Goal: Information Seeking & Learning: Check status

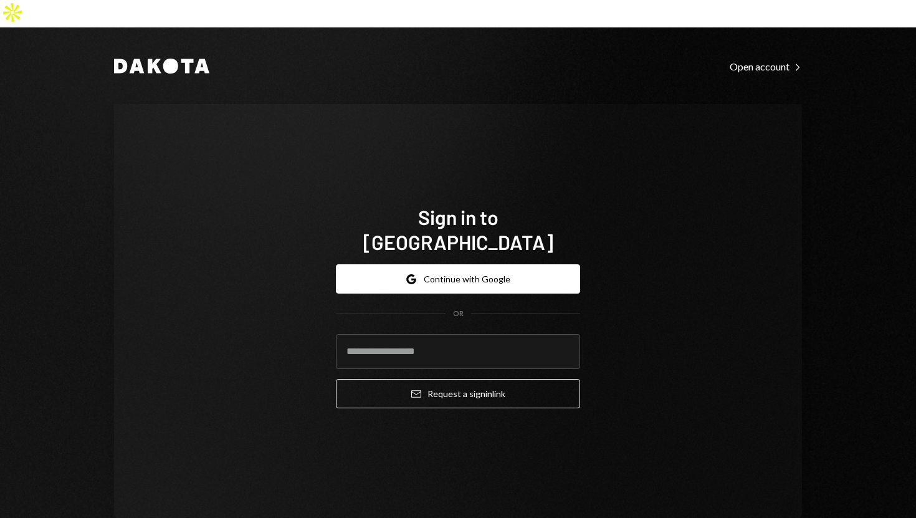
type input "**********"
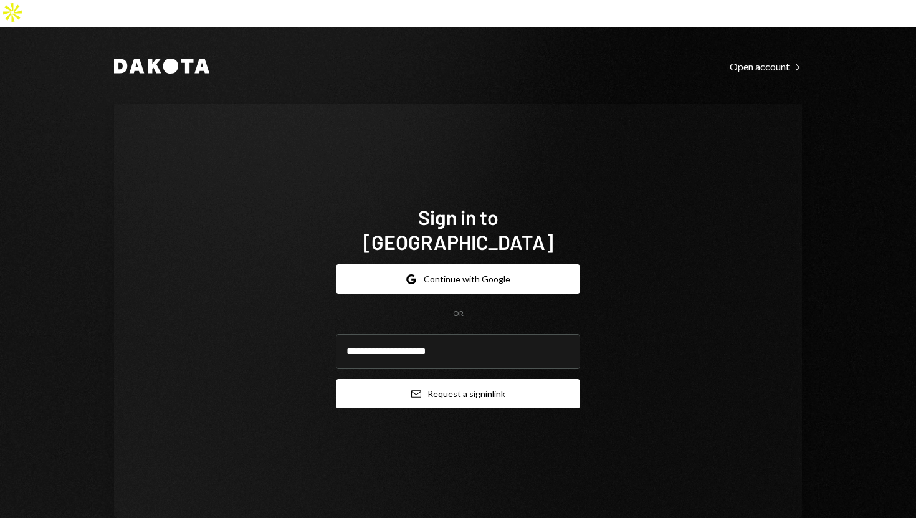
click at [339, 379] on button "Email Request a sign in link" at bounding box center [458, 393] width 244 height 29
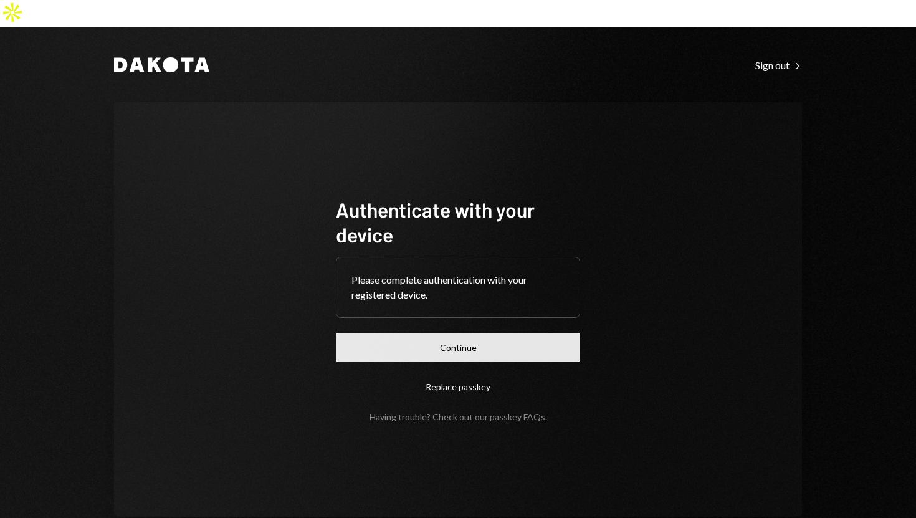
click at [391, 333] on button "Continue" at bounding box center [458, 347] width 244 height 29
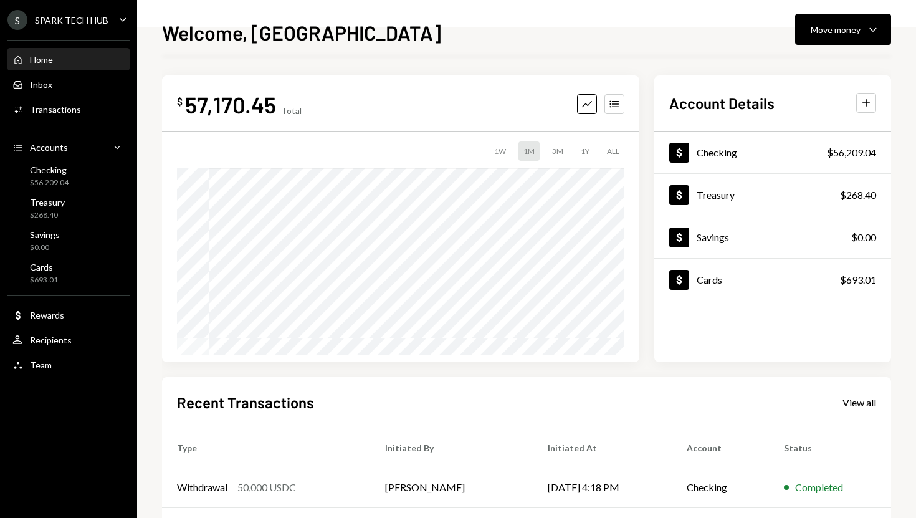
scroll to position [174, 0]
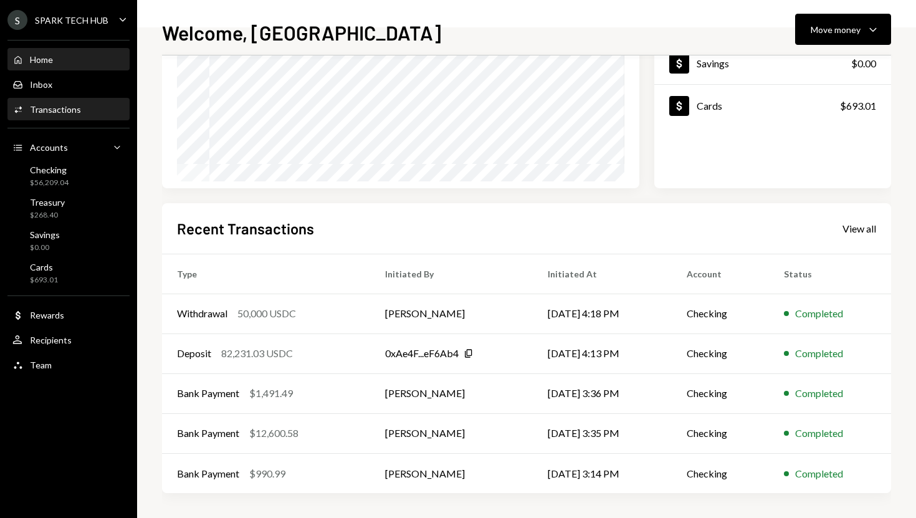
click at [75, 113] on div "Transactions" at bounding box center [55, 109] width 51 height 11
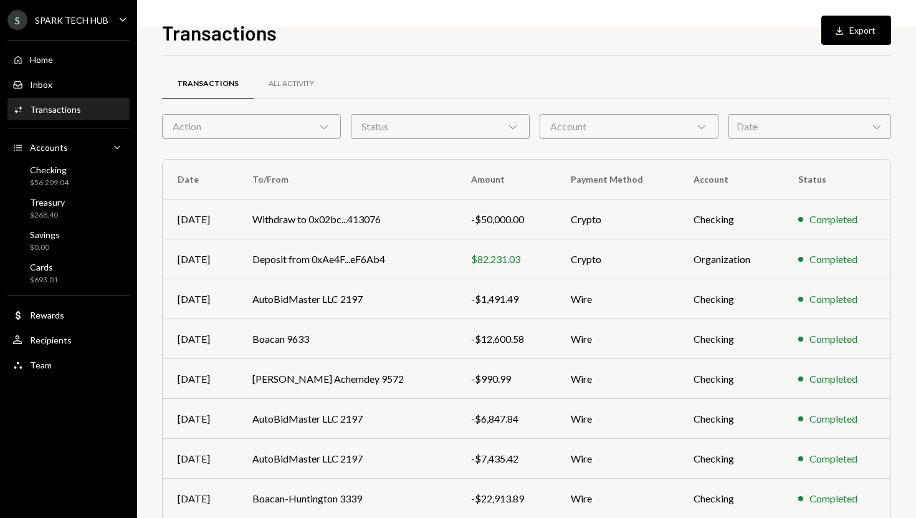
click at [326, 128] on icon "Chevron Down" at bounding box center [324, 126] width 12 height 12
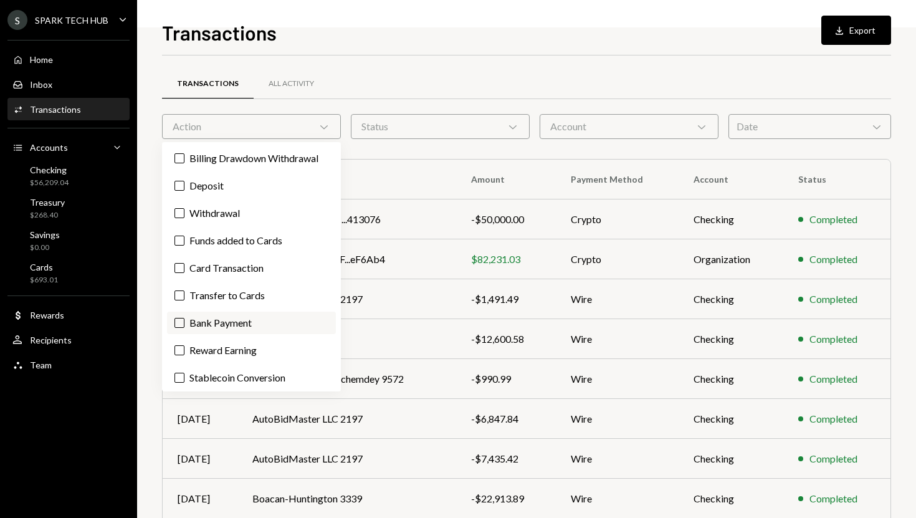
click at [179, 326] on button "Bank Payment" at bounding box center [179, 323] width 10 height 10
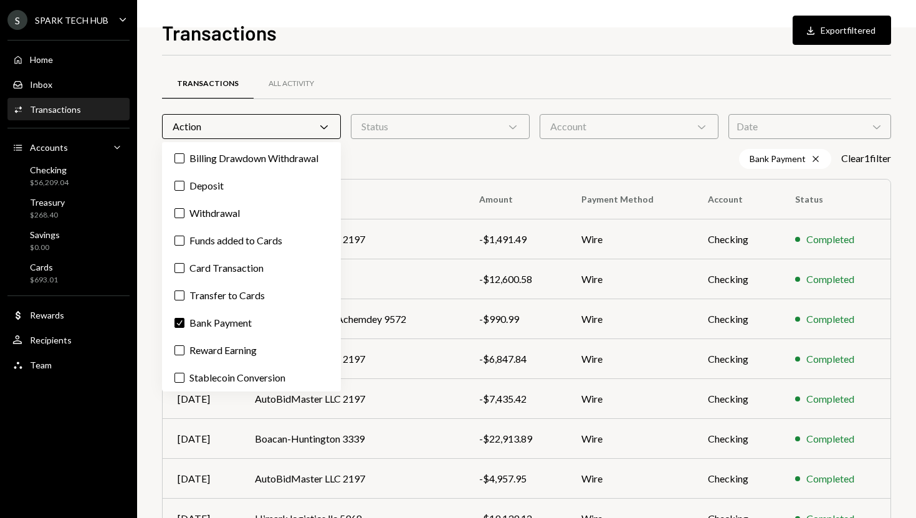
click at [151, 306] on div "Transactions Download Export filtered Transactions All Activity Action Chevron …" at bounding box center [526, 259] width 779 height 518
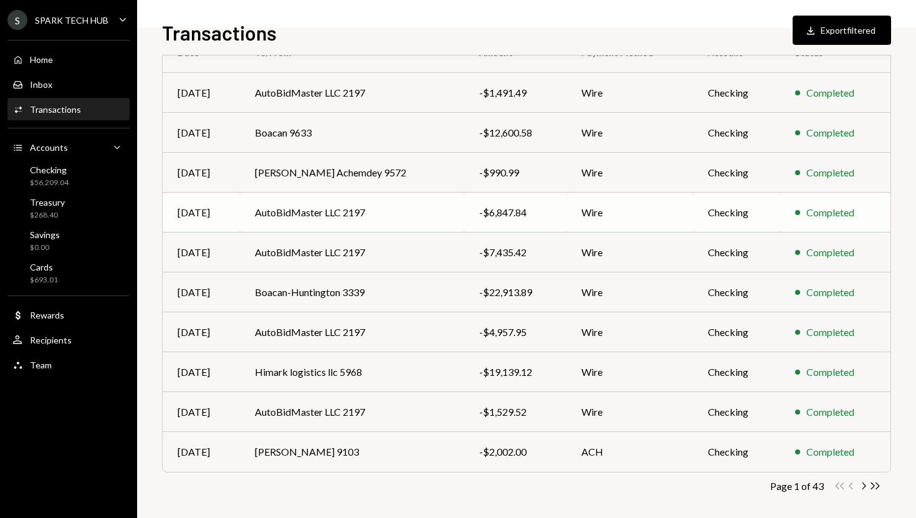
scroll to position [153, 0]
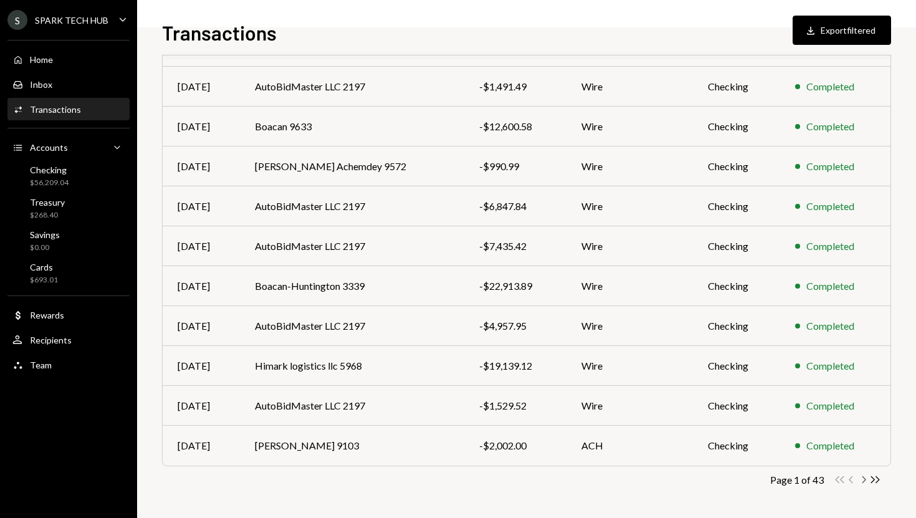
click at [864, 480] on icon "Chevron Right" at bounding box center [863, 479] width 12 height 12
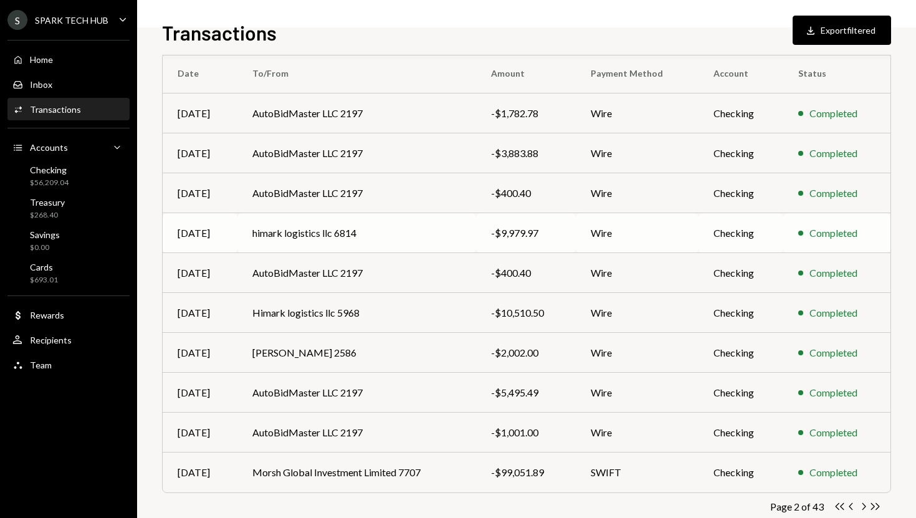
scroll to position [127, 0]
copy div "400.40"
drag, startPoint x: 539, startPoint y: 191, endPoint x: 475, endPoint y: 245, distance: 84.4
click at [475, 245] on tbody "Sep 11 AutoBidMaster LLC 2197 -$1,782.78 Wire Checking Completed Sep 11 AutoBid…" at bounding box center [526, 291] width 727 height 399
copy div "3,883.88"
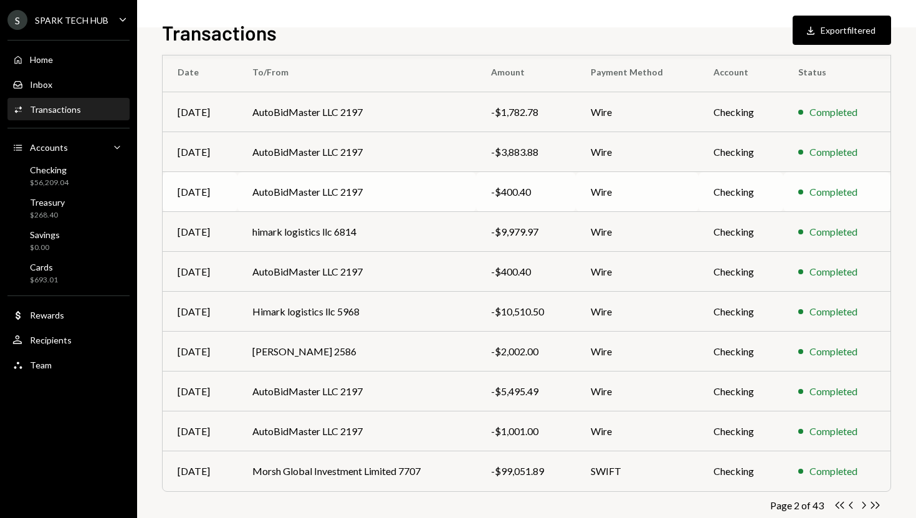
drag, startPoint x: 547, startPoint y: 153, endPoint x: 498, endPoint y: 171, distance: 51.8
click at [498, 171] on tbody "Sep 11 AutoBidMaster LLC 2197 -$1,782.78 Wire Checking Completed Sep 11 AutoBid…" at bounding box center [526, 291] width 727 height 399
click at [504, 26] on div "Transactions Download Export filtered" at bounding box center [526, 30] width 729 height 27
copy div "1,782.78"
drag, startPoint x: 547, startPoint y: 113, endPoint x: 491, endPoint y: 143, distance: 64.1
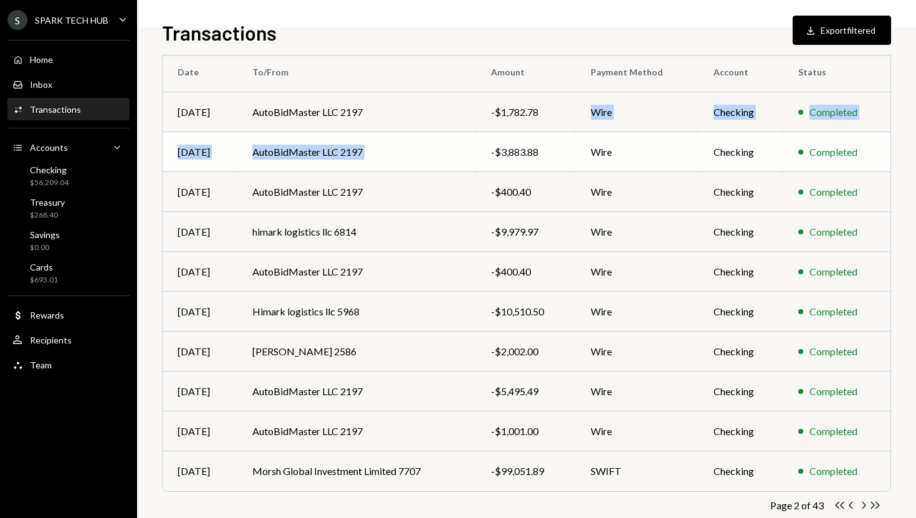
click at [491, 143] on tbody "Sep 11 AutoBidMaster LLC 2197 -$1,782.78 Wire Checking Completed Sep 11 AutoBid…" at bounding box center [526, 291] width 727 height 399
click at [432, 35] on div "Transactions Download Export filtered" at bounding box center [526, 30] width 729 height 27
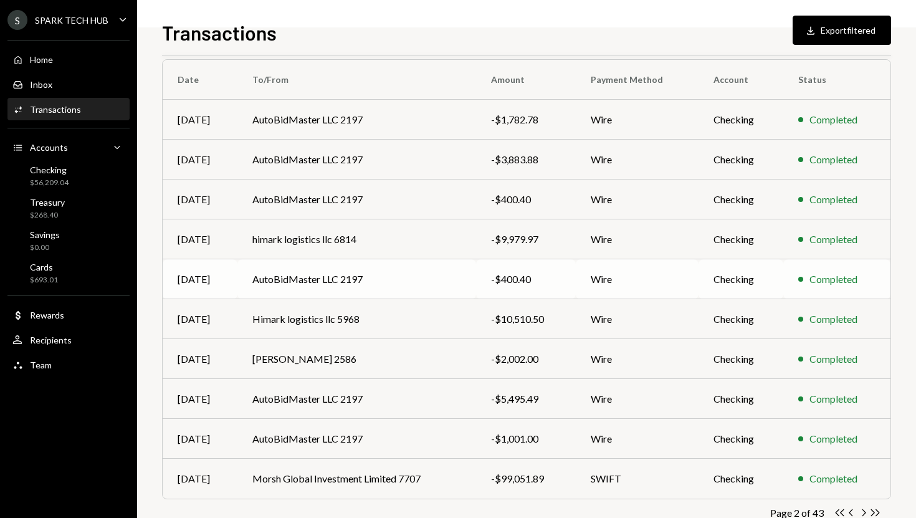
scroll to position [153, 0]
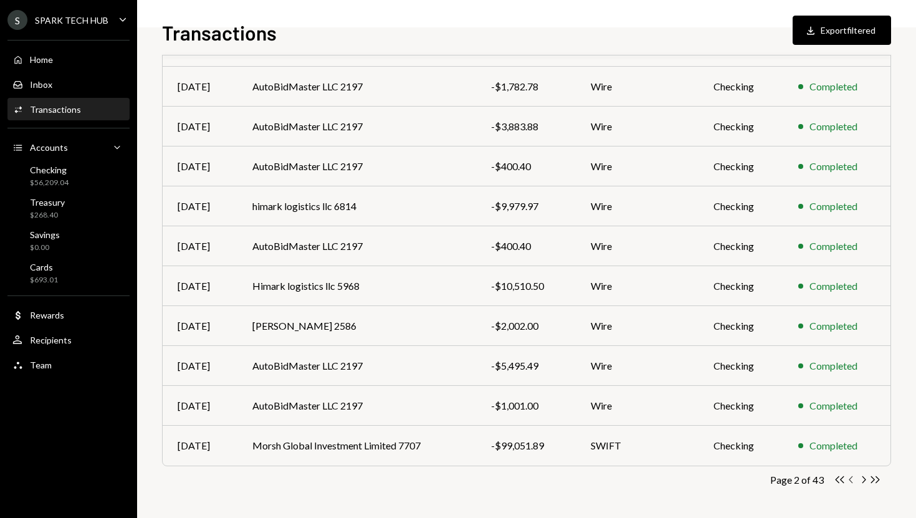
click at [850, 478] on icon "Chevron Left" at bounding box center [851, 479] width 12 height 12
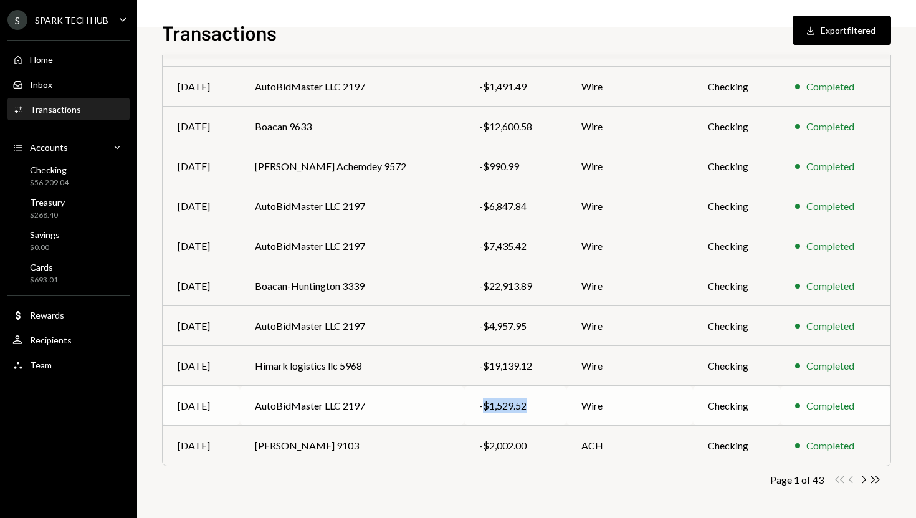
copy div "$1,529.52"
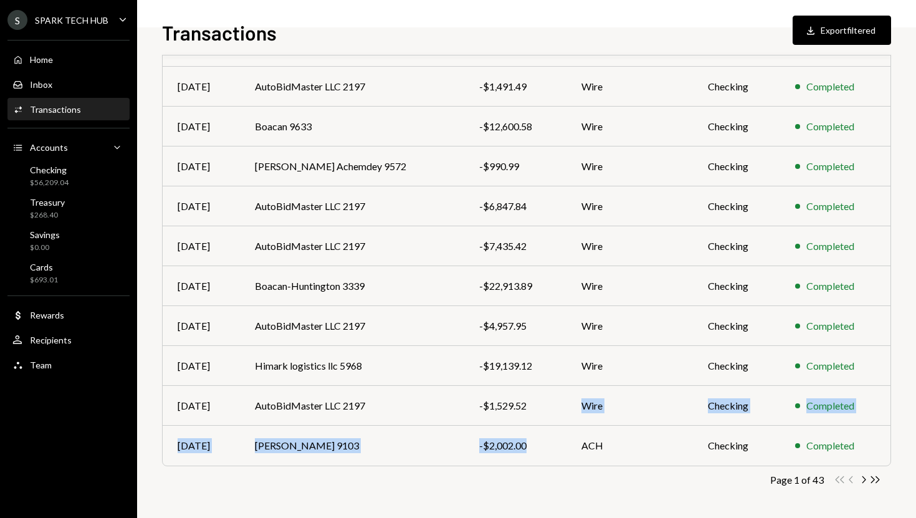
drag, startPoint x: 511, startPoint y: 406, endPoint x: 443, endPoint y: 472, distance: 94.7
click at [443, 472] on div "Transactions All Activity Action Chevron Down Status Chevron Down Account Chevr…" at bounding box center [526, 220] width 729 height 595
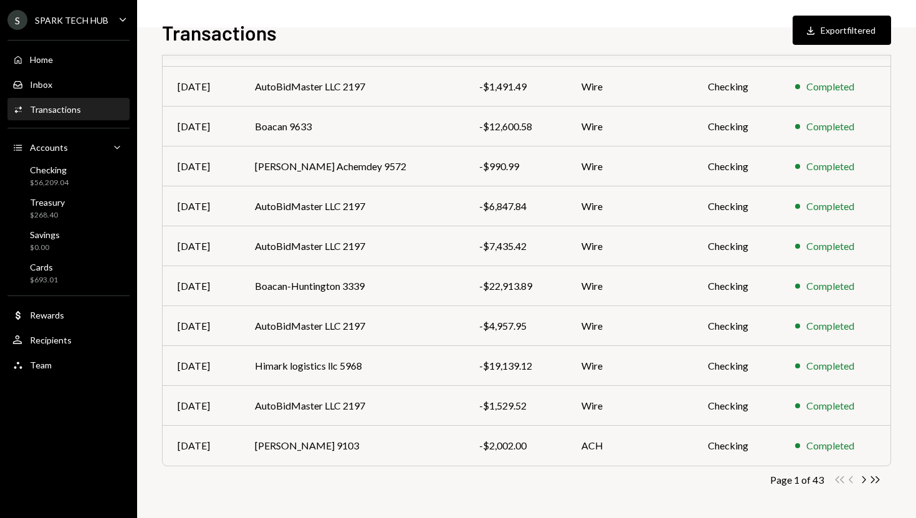
click at [331, 499] on div "Transactions All Activity Action Chevron Down Status Chevron Down Account Chevr…" at bounding box center [526, 220] width 729 height 595
copy div "19,139.12"
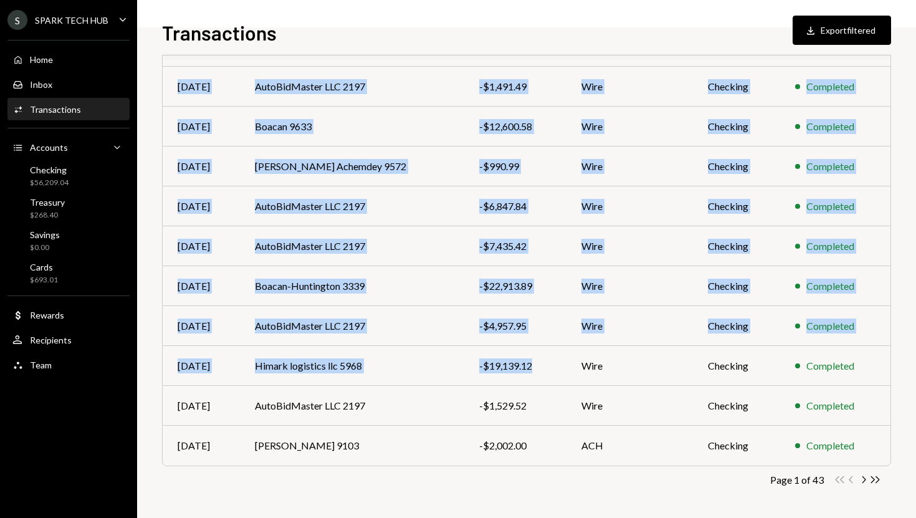
drag, startPoint x: 518, startPoint y: 366, endPoint x: 429, endPoint y: 498, distance: 159.3
click at [429, 498] on div "Transactions All Activity Action Chevron Down Status Chevron Down Account Chevr…" at bounding box center [526, 220] width 729 height 595
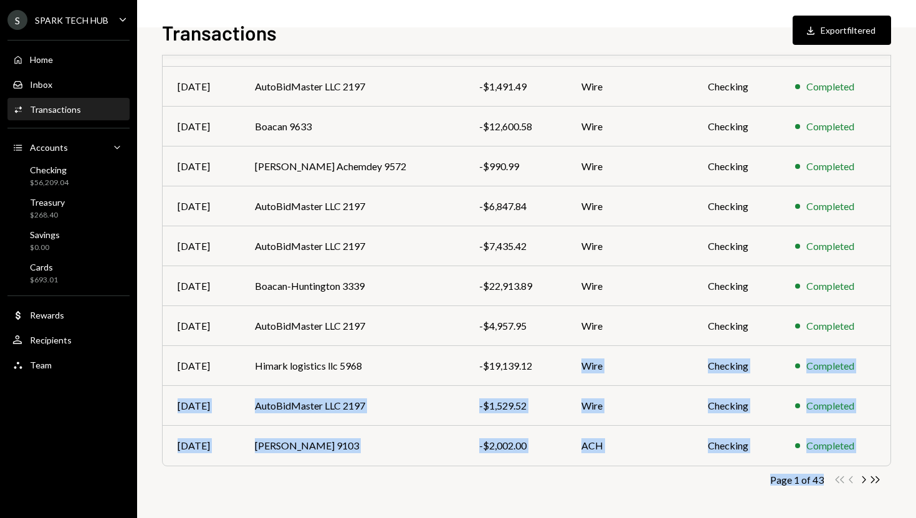
click at [428, 496] on div "Transactions All Activity Action Chevron Down Status Chevron Down Account Chevr…" at bounding box center [526, 220] width 729 height 595
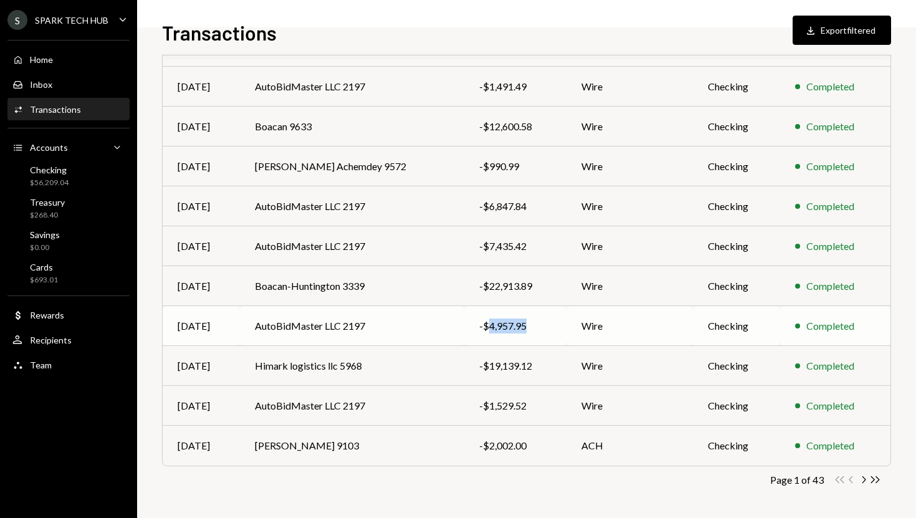
copy div "4,957.95"
drag, startPoint x: 516, startPoint y: 327, endPoint x: 465, endPoint y: 344, distance: 53.2
click at [468, 335] on td "-$4,957.95" at bounding box center [515, 326] width 103 height 40
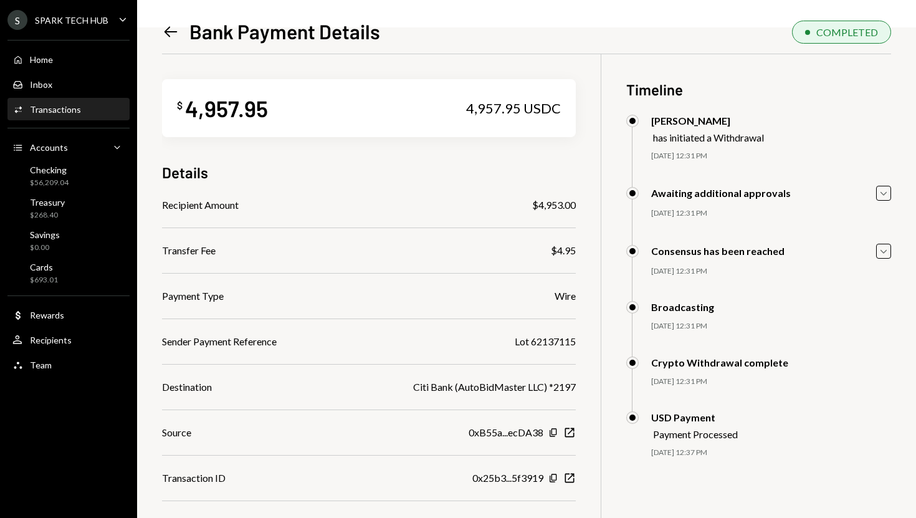
click at [483, 110] on div "4,957.95 USDC" at bounding box center [513, 108] width 95 height 17
copy div "4,957.95"
click at [171, 30] on icon "Left Arrow" at bounding box center [170, 31] width 17 height 17
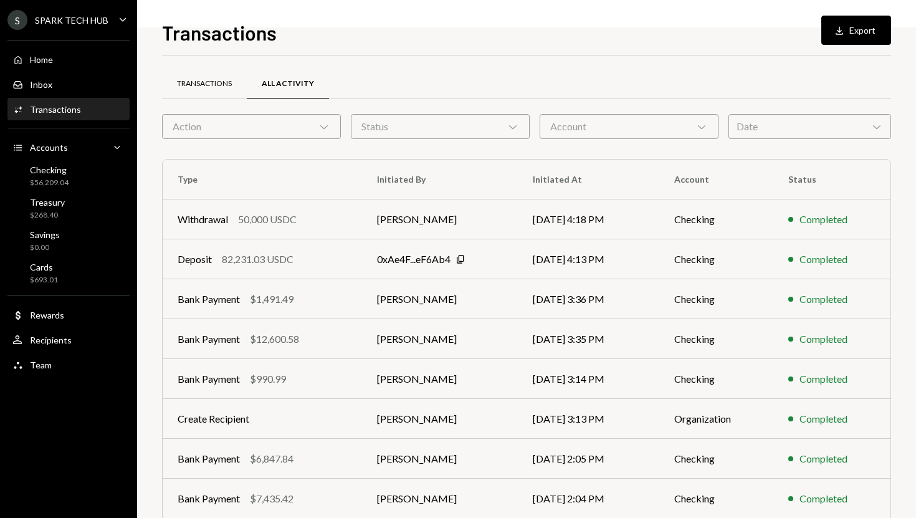
click at [219, 92] on div "Transactions" at bounding box center [204, 84] width 85 height 30
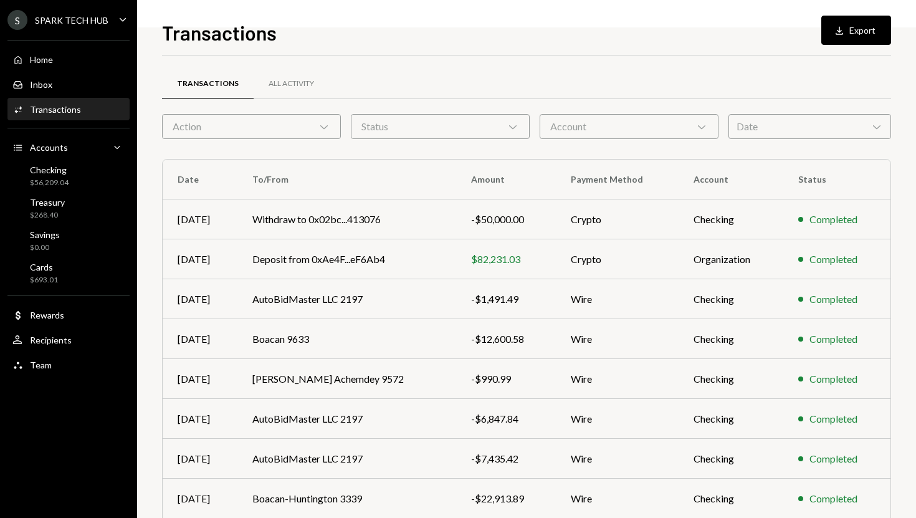
click at [323, 124] on icon "Chevron Down" at bounding box center [324, 126] width 12 height 12
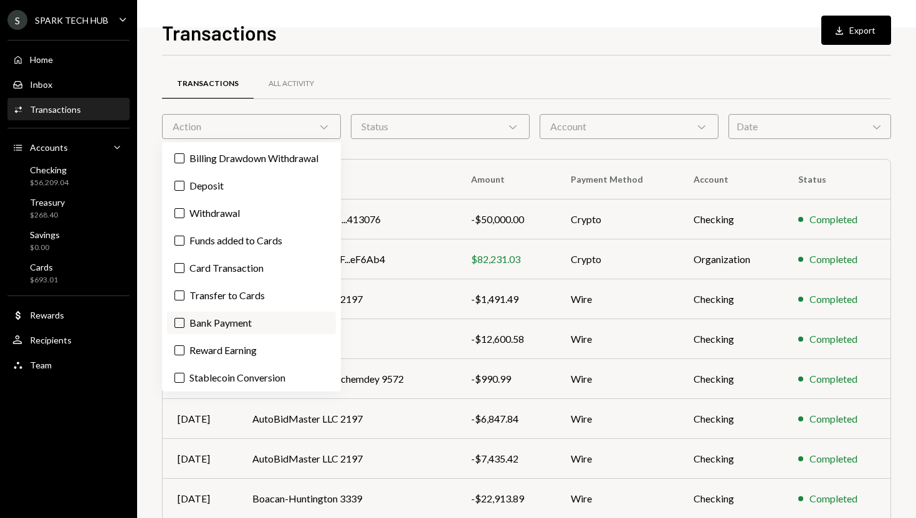
click at [186, 322] on label "Bank Payment" at bounding box center [251, 322] width 169 height 22
click at [184, 322] on button "Bank Payment" at bounding box center [179, 323] width 10 height 10
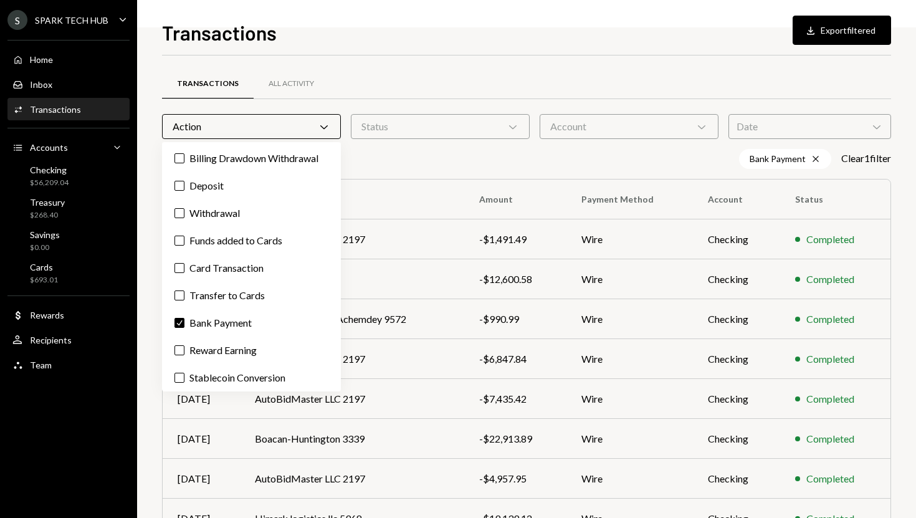
click at [135, 328] on div "Home Home Inbox Inbox Activities Transactions Accounts Accounts Caret Down Chec…" at bounding box center [68, 205] width 137 height 346
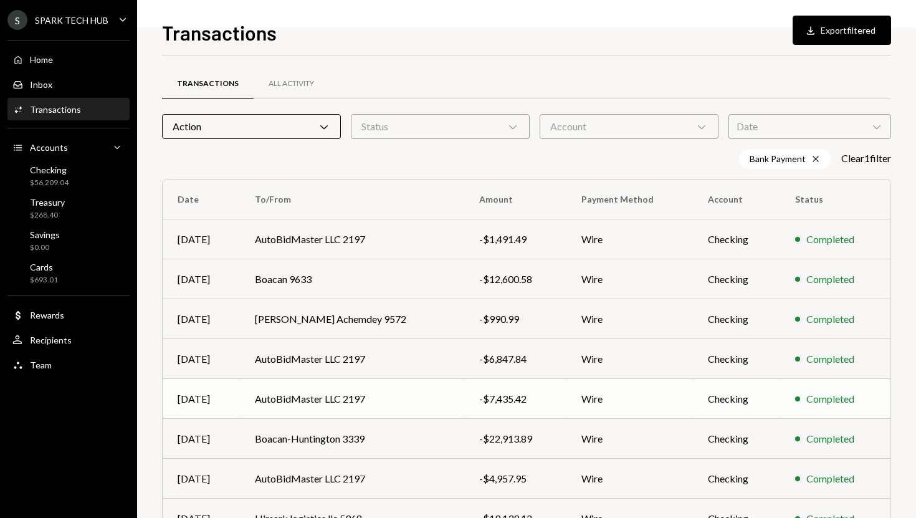
scroll to position [153, 0]
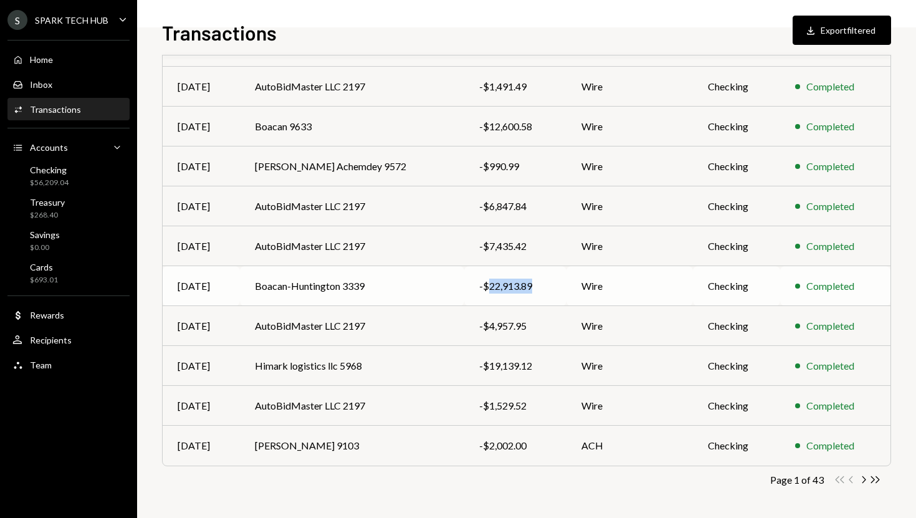
copy div "22,913.89"
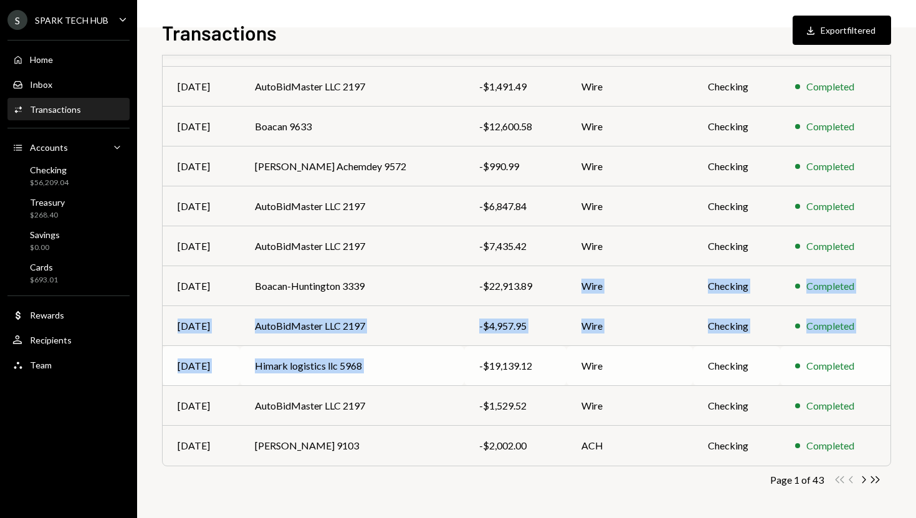
drag, startPoint x: 518, startPoint y: 285, endPoint x: 447, endPoint y: 355, distance: 100.0
click at [447, 355] on tbody "Sep 11 AutoBidMaster LLC 2197 -$1,491.49 Wire Checking Completed Sep 11 Boacan …" at bounding box center [526, 266] width 727 height 399
click at [426, 503] on div "Transactions All Activity Action Chevron Down Status Chevron Down Account Chevr…" at bounding box center [526, 220] width 729 height 595
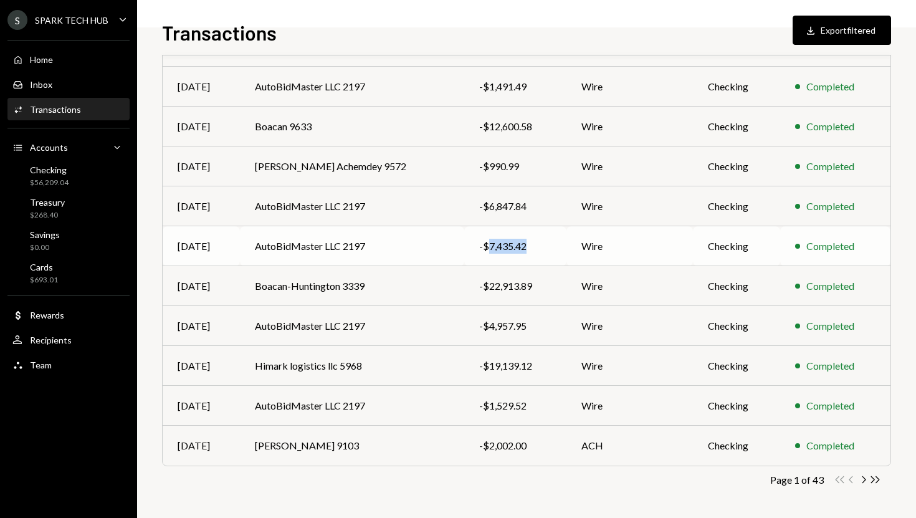
copy div "7,435.42"
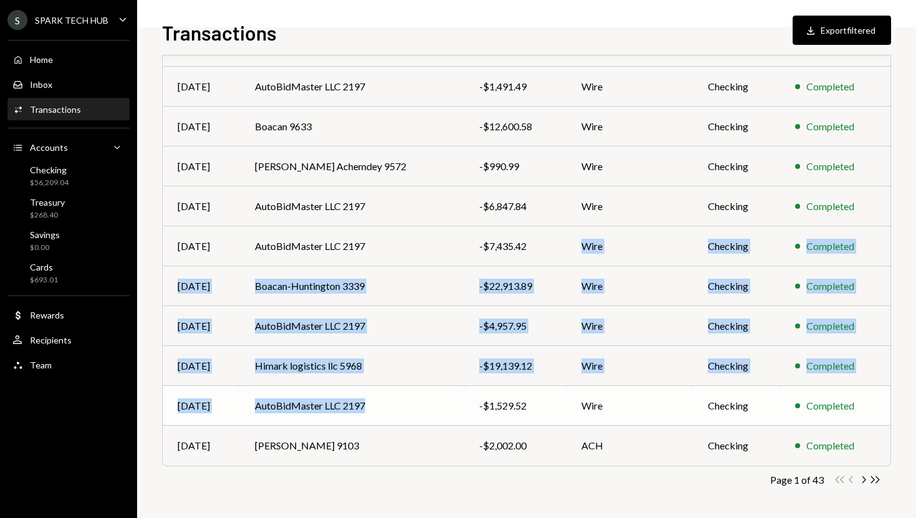
drag, startPoint x: 508, startPoint y: 247, endPoint x: 430, endPoint y: 417, distance: 187.6
click at [431, 415] on tbody "Sep 11 AutoBidMaster LLC 2197 -$1,491.49 Wire Checking Completed Sep 11 Boacan …" at bounding box center [526, 266] width 727 height 399
click at [407, 491] on div "Transactions All Activity Action Chevron Down Status Chevron Down Account Chevr…" at bounding box center [526, 220] width 729 height 595
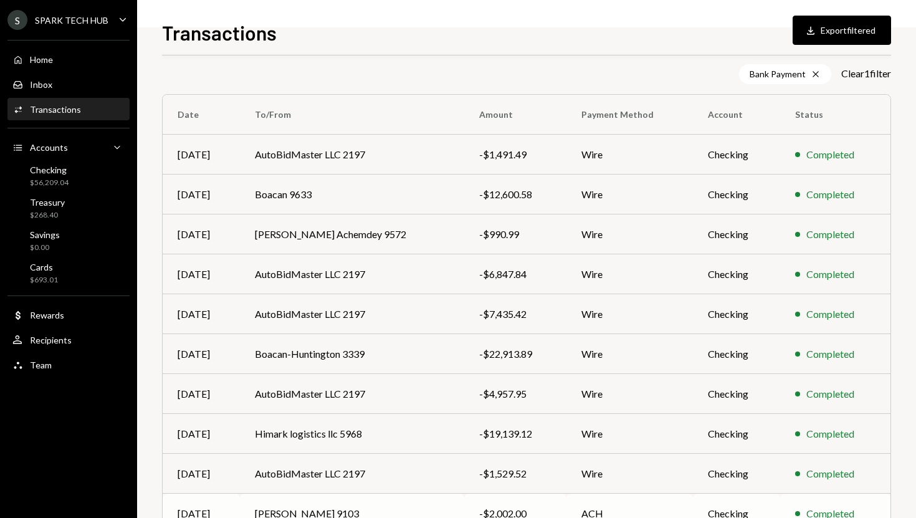
scroll to position [75, 0]
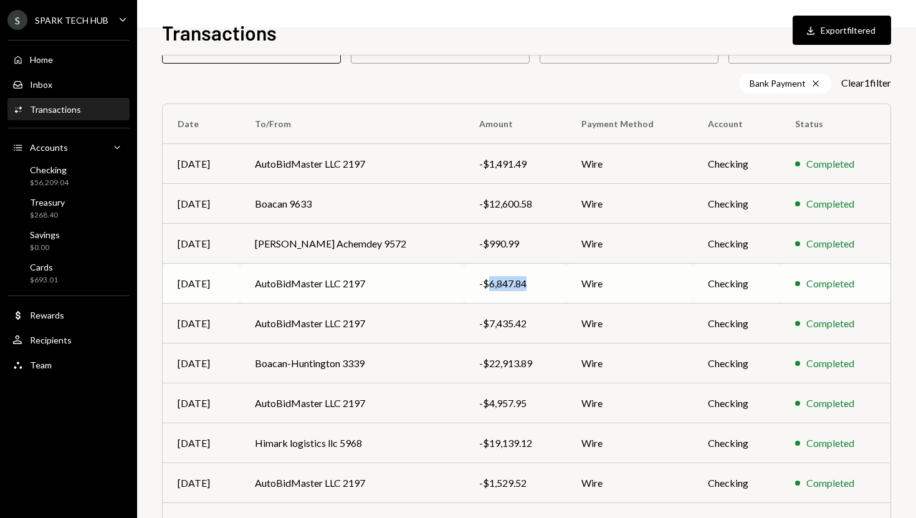
copy div "6,847.84"
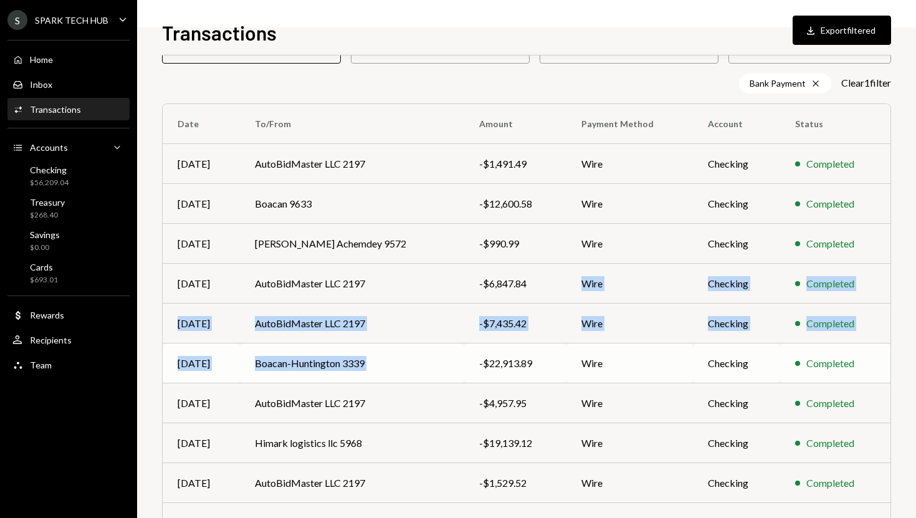
drag, startPoint x: 513, startPoint y: 282, endPoint x: 459, endPoint y: 359, distance: 94.0
click at [459, 356] on tbody "Sep 11 AutoBidMaster LLC 2197 -$1,491.49 Wire Checking Completed Sep 11 Boacan …" at bounding box center [526, 343] width 727 height 399
click at [491, 80] on div "Bank Payment Cross Clear 1 filter" at bounding box center [526, 83] width 729 height 20
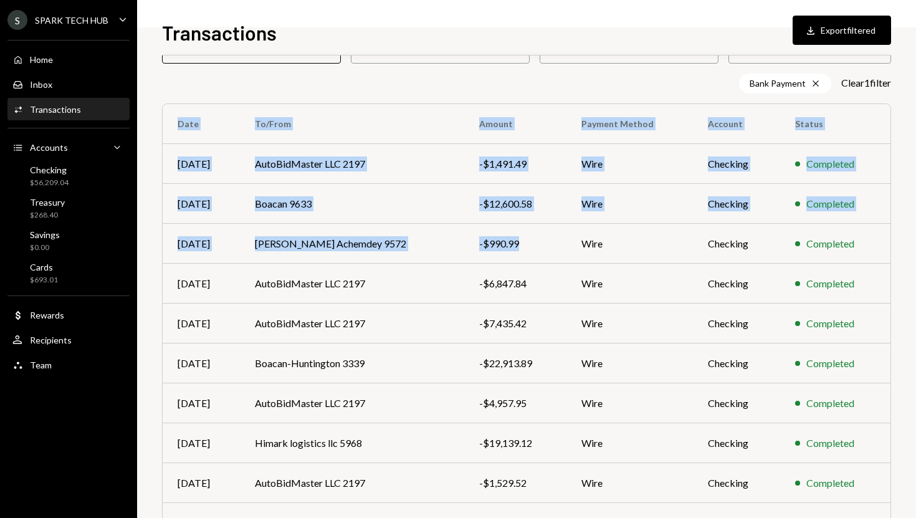
drag, startPoint x: 503, startPoint y: 244, endPoint x: 483, endPoint y: 90, distance: 155.7
click at [483, 91] on div "Transactions All Activity Action Chevron Down Status Chevron Down Account Chevr…" at bounding box center [526, 297] width 729 height 595
click at [483, 77] on div "Bank Payment Cross Clear 1 filter" at bounding box center [526, 83] width 729 height 20
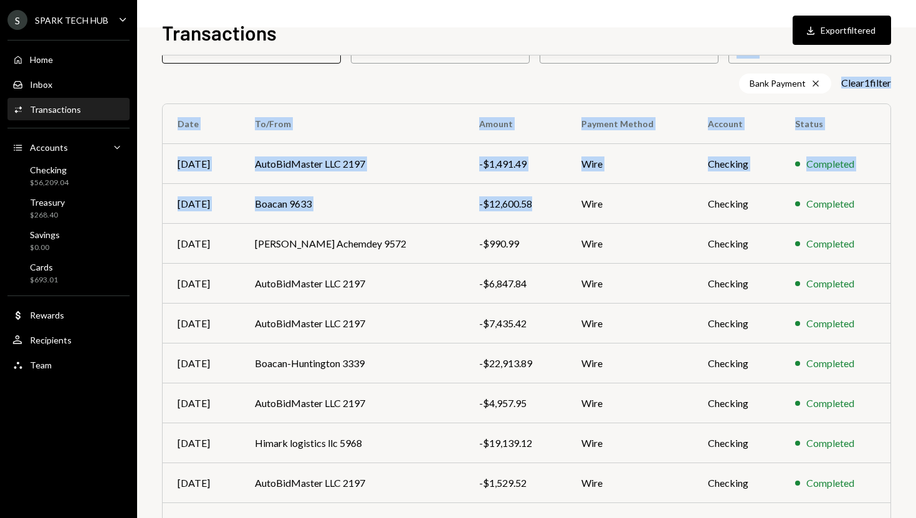
scroll to position [0, 0]
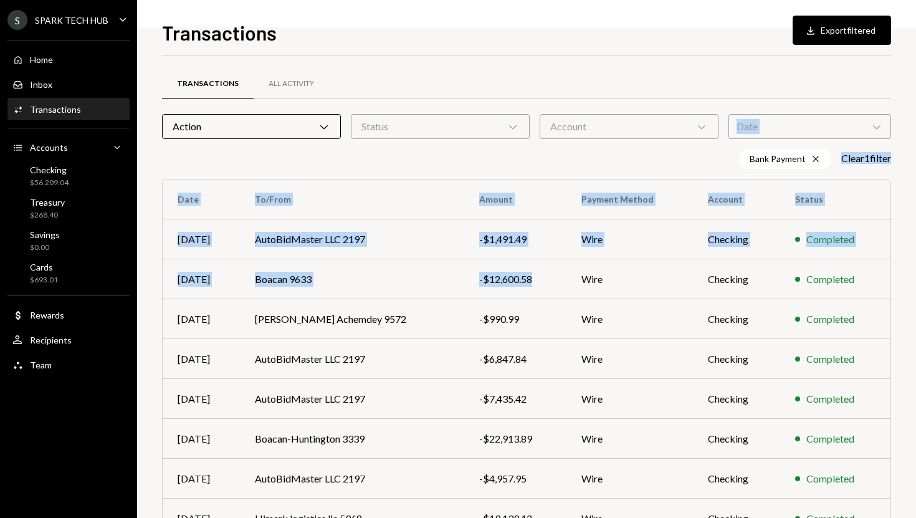
drag, startPoint x: 519, startPoint y: 203, endPoint x: 439, endPoint y: 81, distance: 145.8
click at [439, 81] on div "Transactions All Activity Action Chevron Down Status Chevron Down Account Chevr…" at bounding box center [526, 372] width 729 height 595
click at [417, 144] on div "Transactions All Activity Action Chevron Down Status Chevron Down Account Chevr…" at bounding box center [526, 372] width 729 height 595
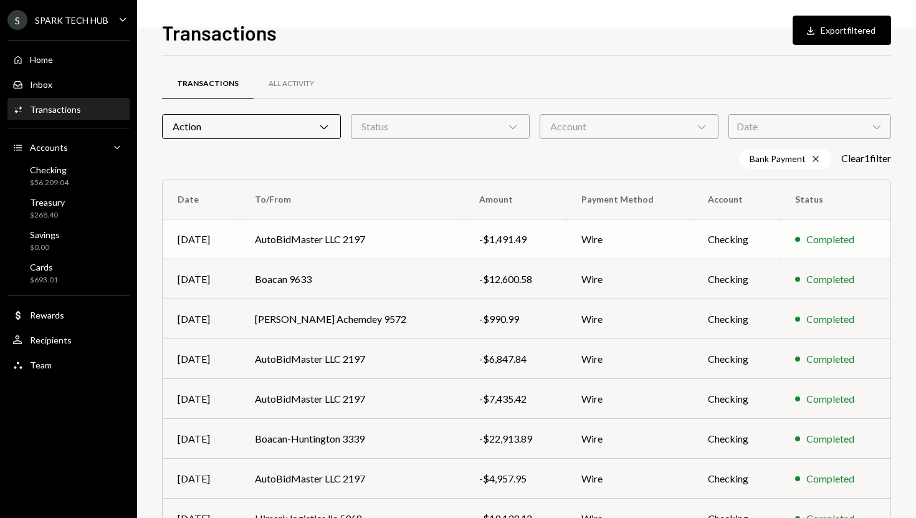
click at [483, 239] on div "-$1,491.49" at bounding box center [515, 239] width 73 height 15
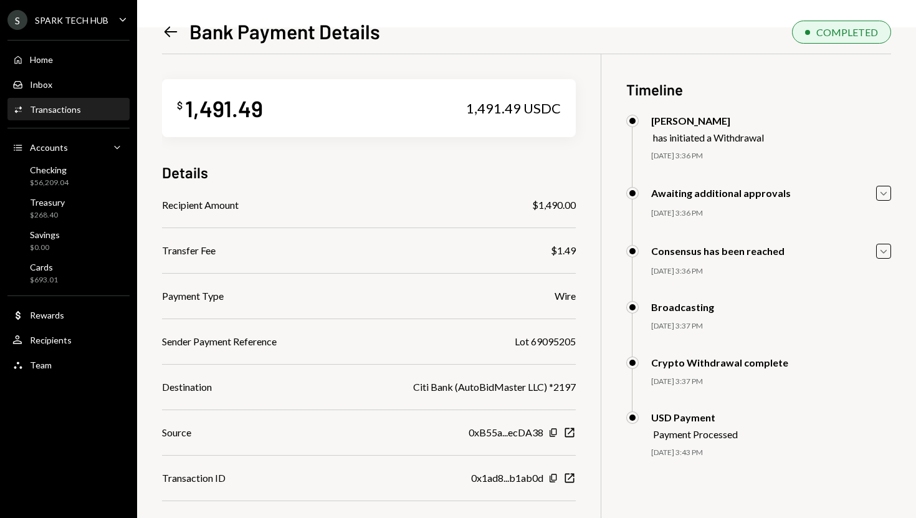
click at [207, 103] on div "1,491.49" at bounding box center [224, 108] width 78 height 28
click at [62, 60] on div "Home Home" at bounding box center [68, 59] width 112 height 11
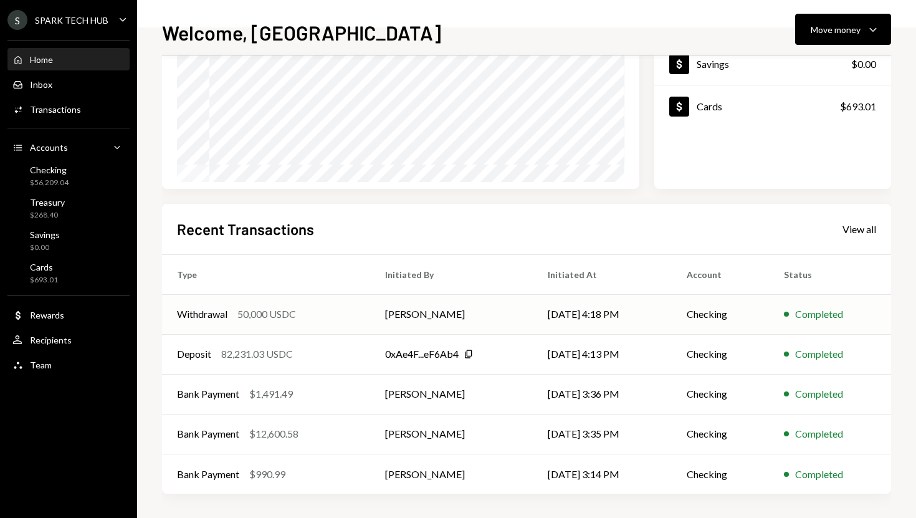
scroll to position [174, 0]
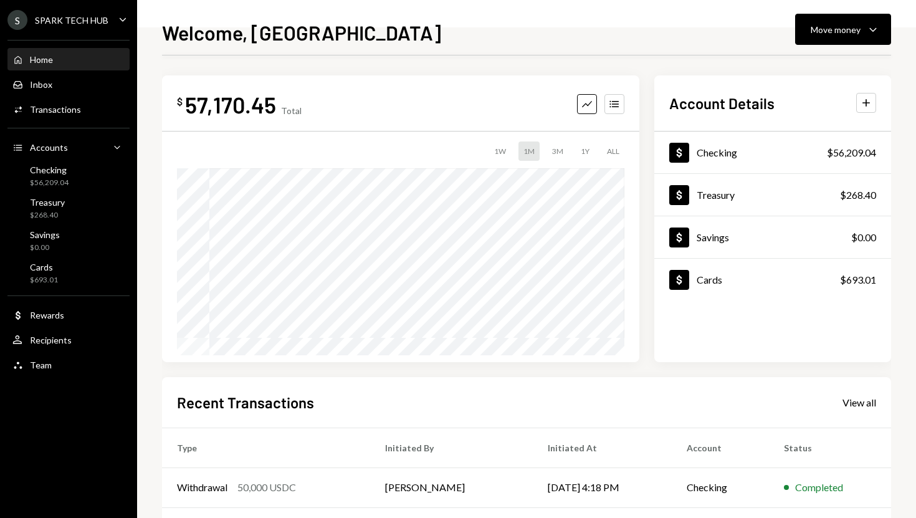
scroll to position [174, 0]
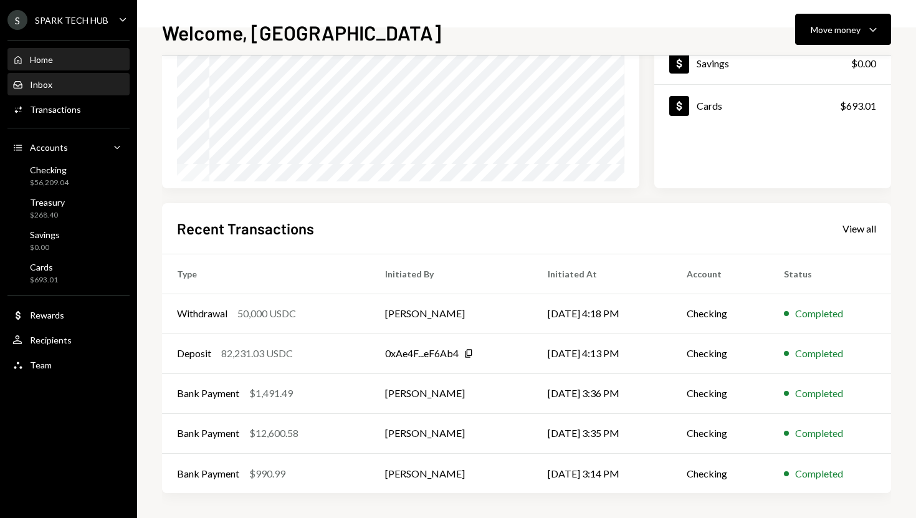
click at [91, 89] on div "Inbox Inbox" at bounding box center [68, 84] width 112 height 11
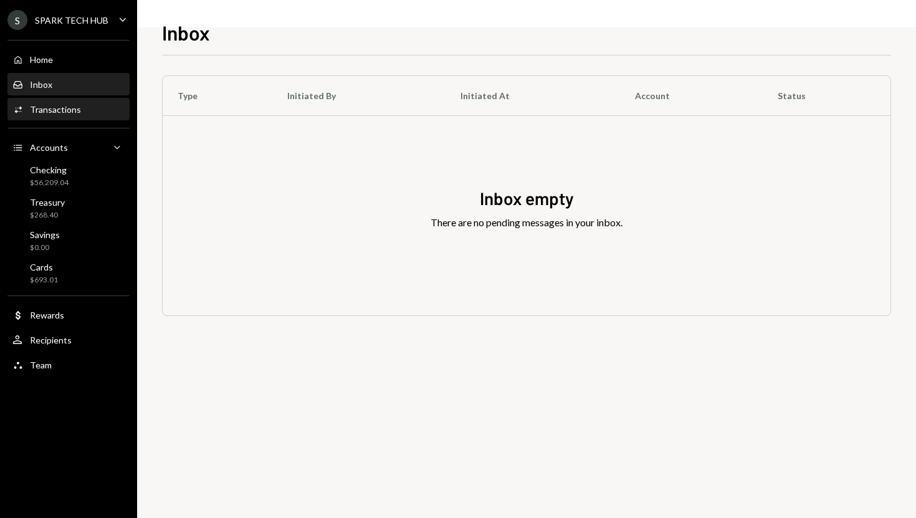
click at [86, 101] on div "Activities Transactions" at bounding box center [68, 109] width 112 height 21
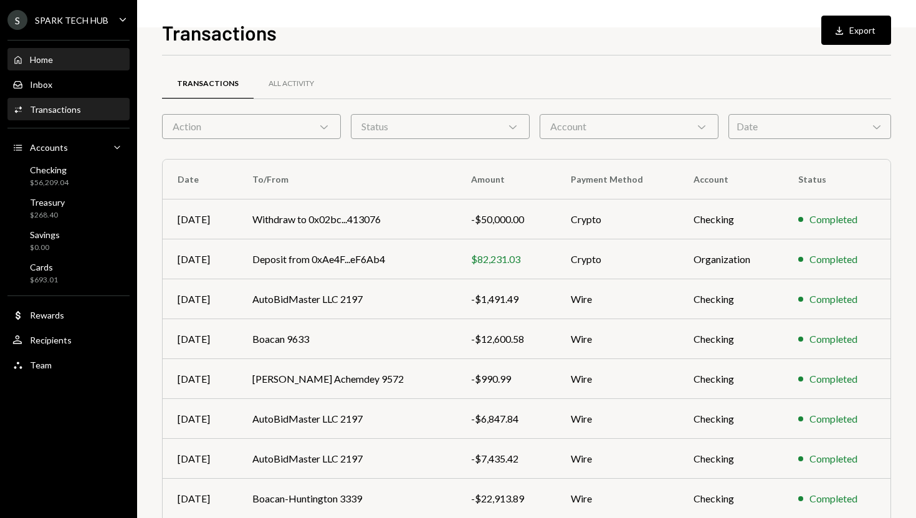
click at [72, 57] on div "Home Home" at bounding box center [68, 59] width 112 height 11
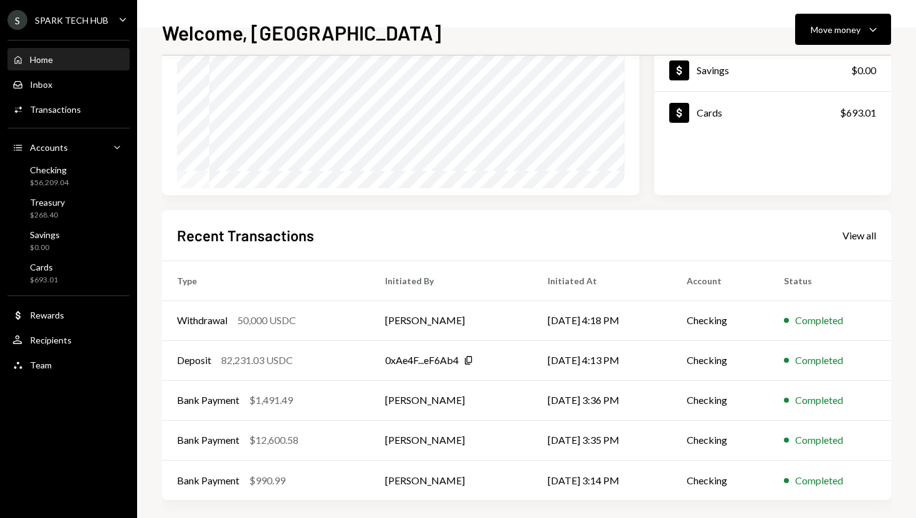
scroll to position [174, 0]
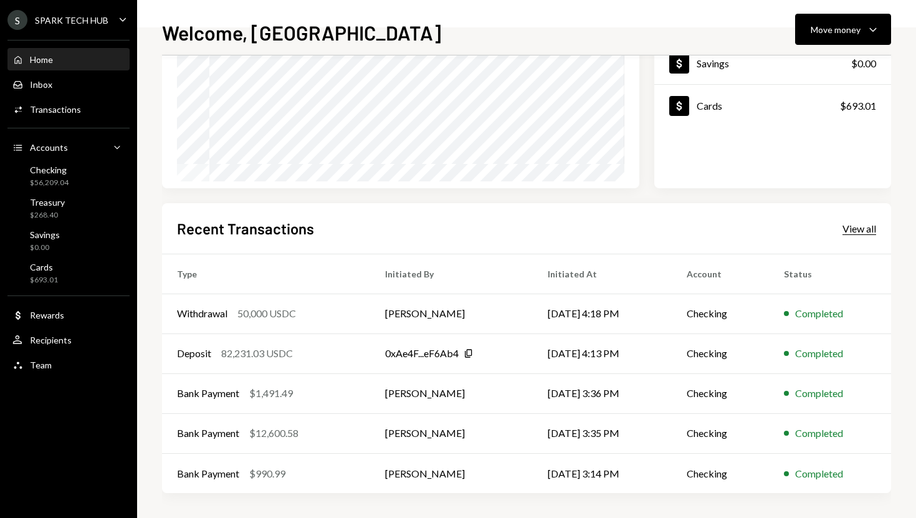
click at [860, 227] on div "View all" at bounding box center [859, 228] width 34 height 12
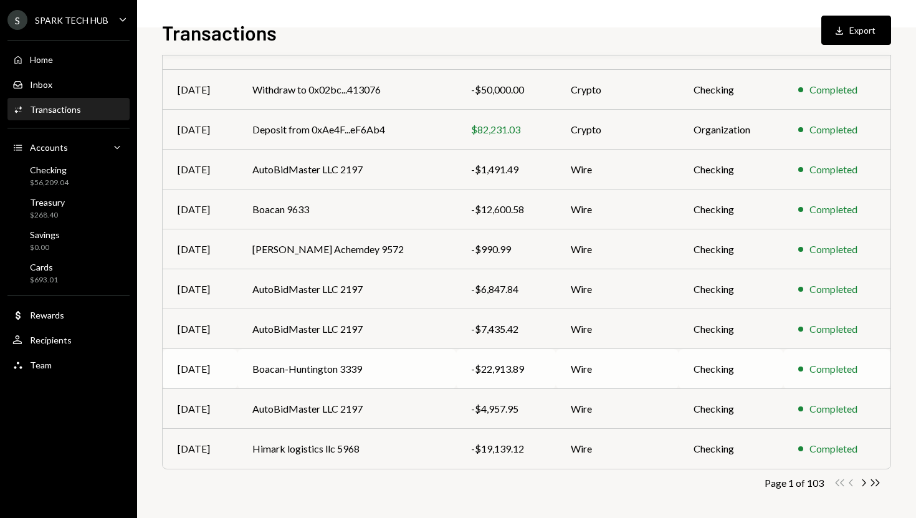
scroll to position [133, 0]
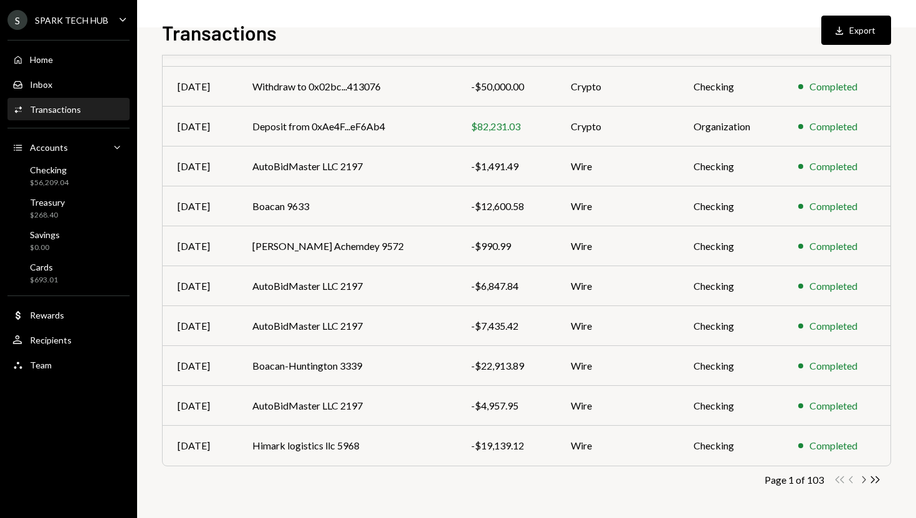
click at [865, 482] on icon "Chevron Right" at bounding box center [863, 479] width 12 height 12
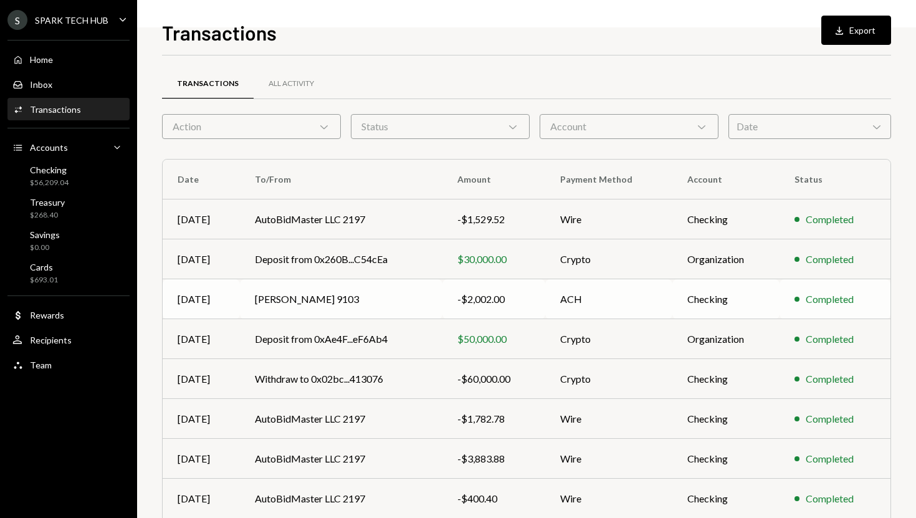
click at [571, 295] on td "ACH" at bounding box center [608, 299] width 127 height 40
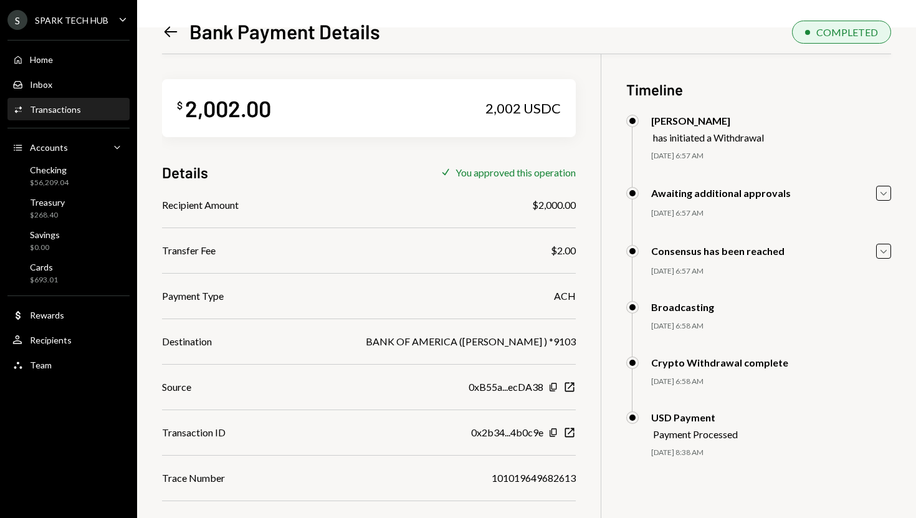
scroll to position [54, 0]
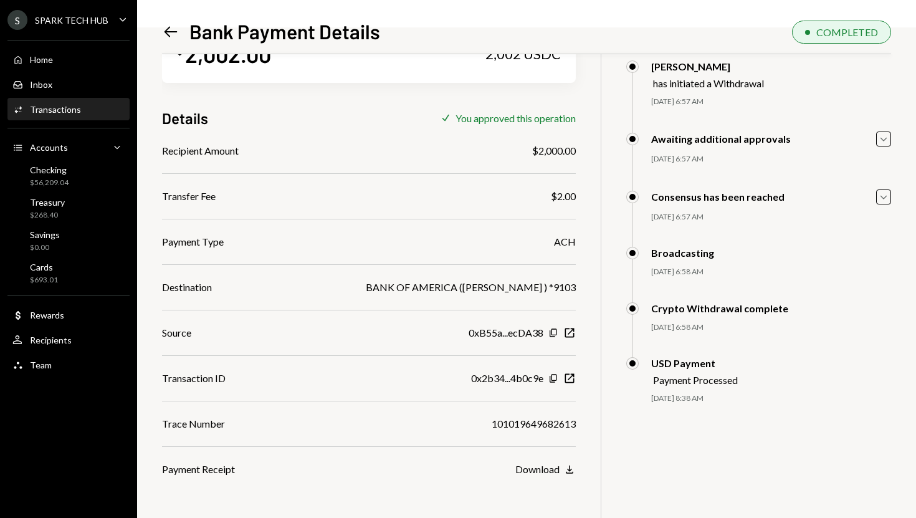
click at [513, 417] on div "101019649682613" at bounding box center [533, 423] width 84 height 15
click at [166, 31] on icon at bounding box center [170, 32] width 13 height 11
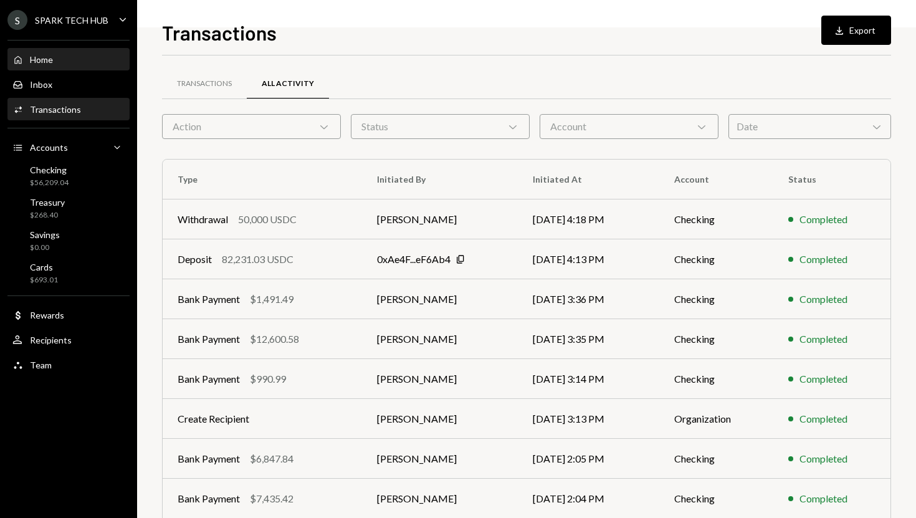
click at [72, 60] on div "Home Home" at bounding box center [68, 59] width 112 height 11
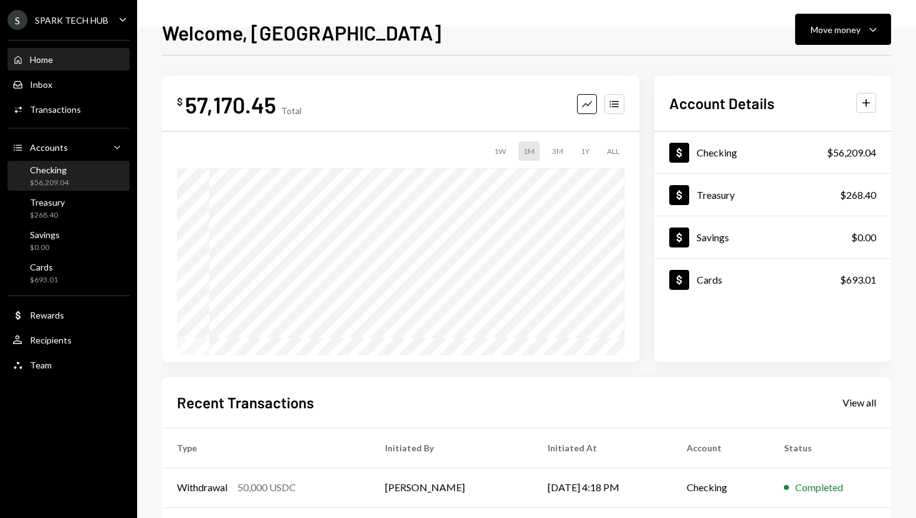
click at [84, 178] on div "Checking $56,209.04" at bounding box center [68, 176] width 112 height 24
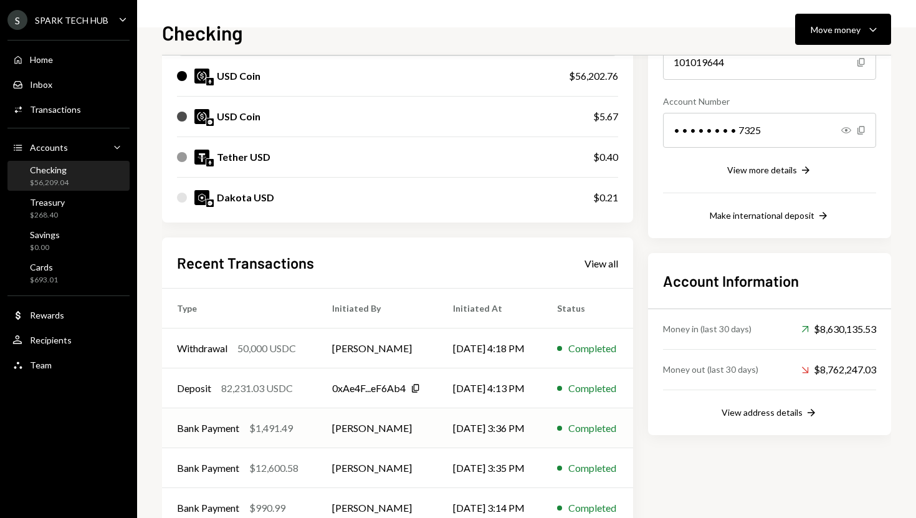
scroll to position [193, 0]
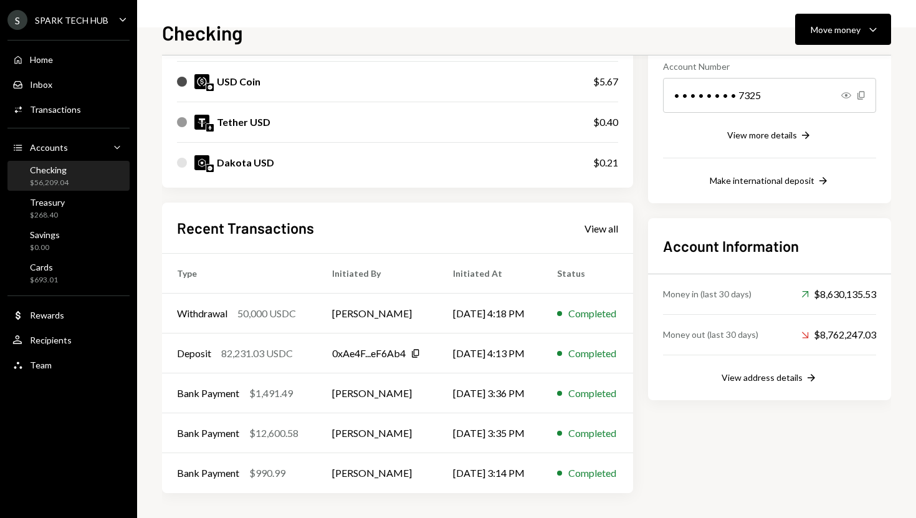
click at [596, 236] on div "Recent Transactions View all" at bounding box center [397, 227] width 441 height 21
click at [598, 232] on div "View all" at bounding box center [601, 228] width 34 height 12
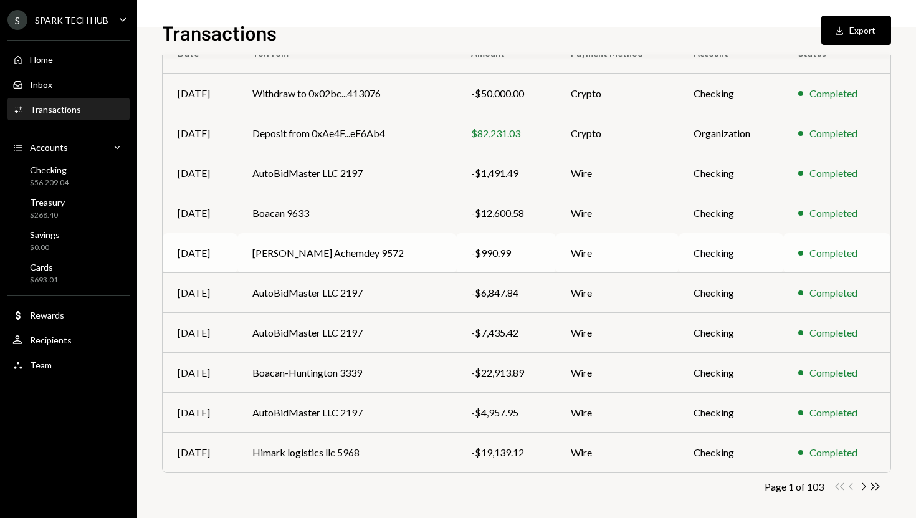
scroll to position [133, 0]
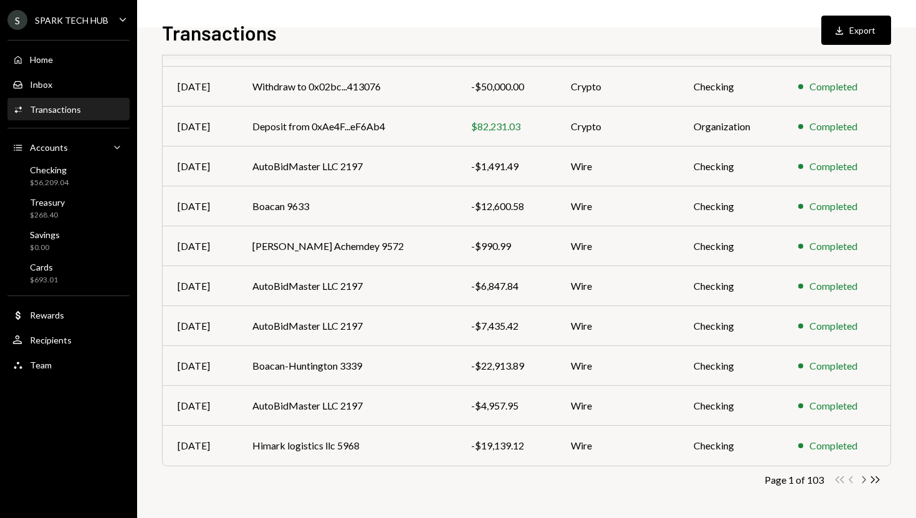
click at [863, 480] on icon "button" at bounding box center [864, 479] width 4 height 7
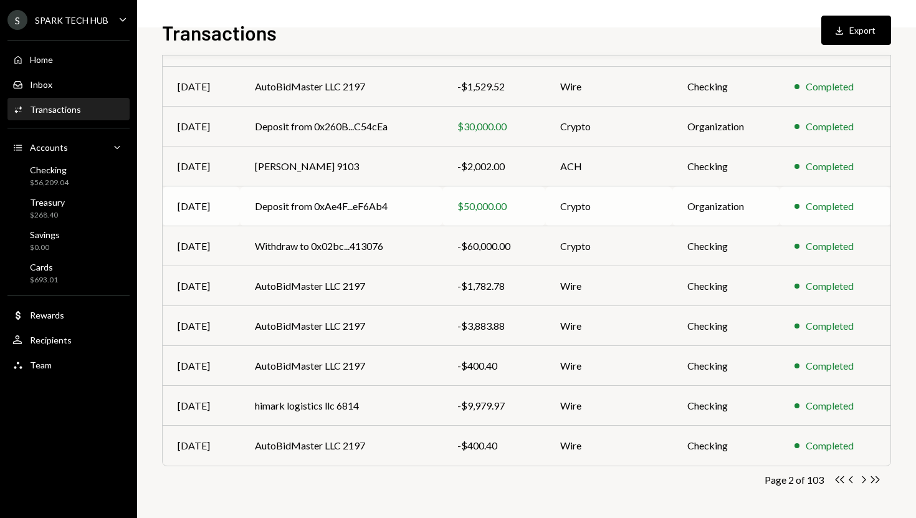
scroll to position [0, 0]
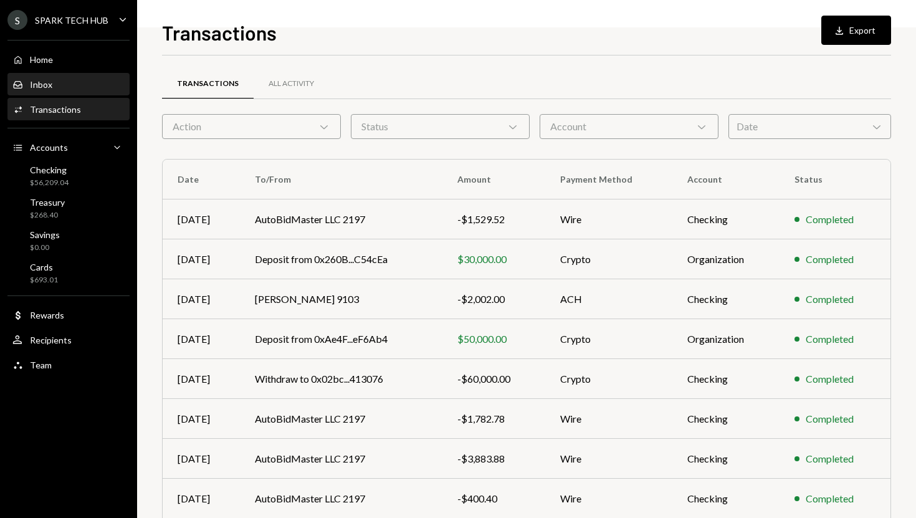
click at [79, 76] on div "Inbox Inbox" at bounding box center [68, 84] width 112 height 21
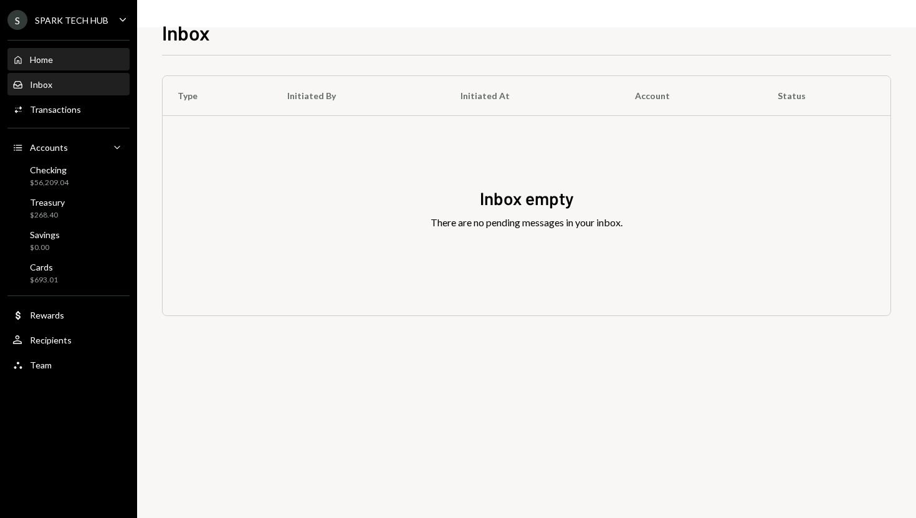
click at [82, 60] on div "Home Home" at bounding box center [68, 59] width 112 height 11
